Goal: Task Accomplishment & Management: Manage account settings

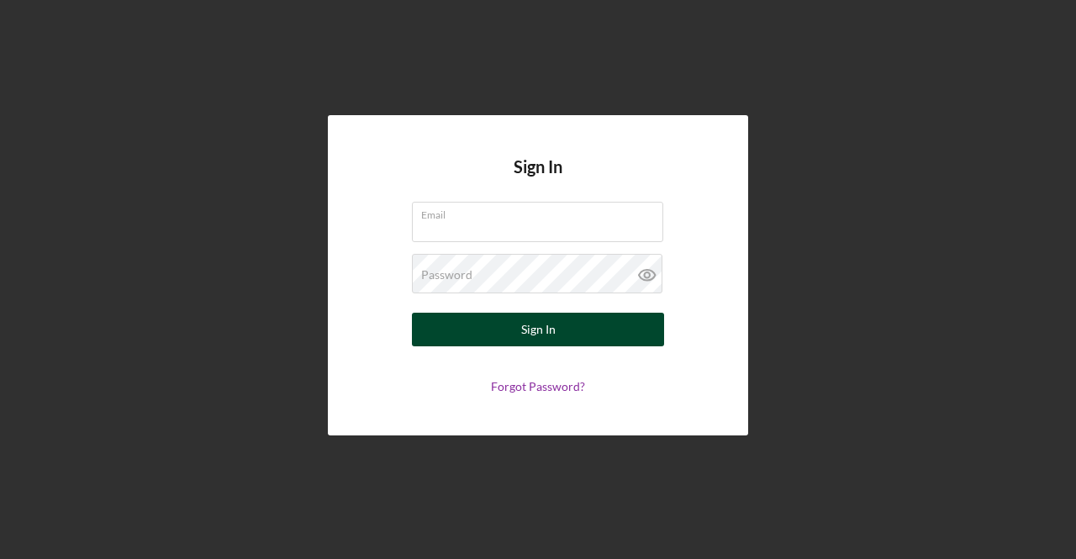
type input "[EMAIL_ADDRESS][DOMAIN_NAME]"
click at [557, 325] on button "Sign In" at bounding box center [538, 330] width 252 height 34
